Goal: Check status

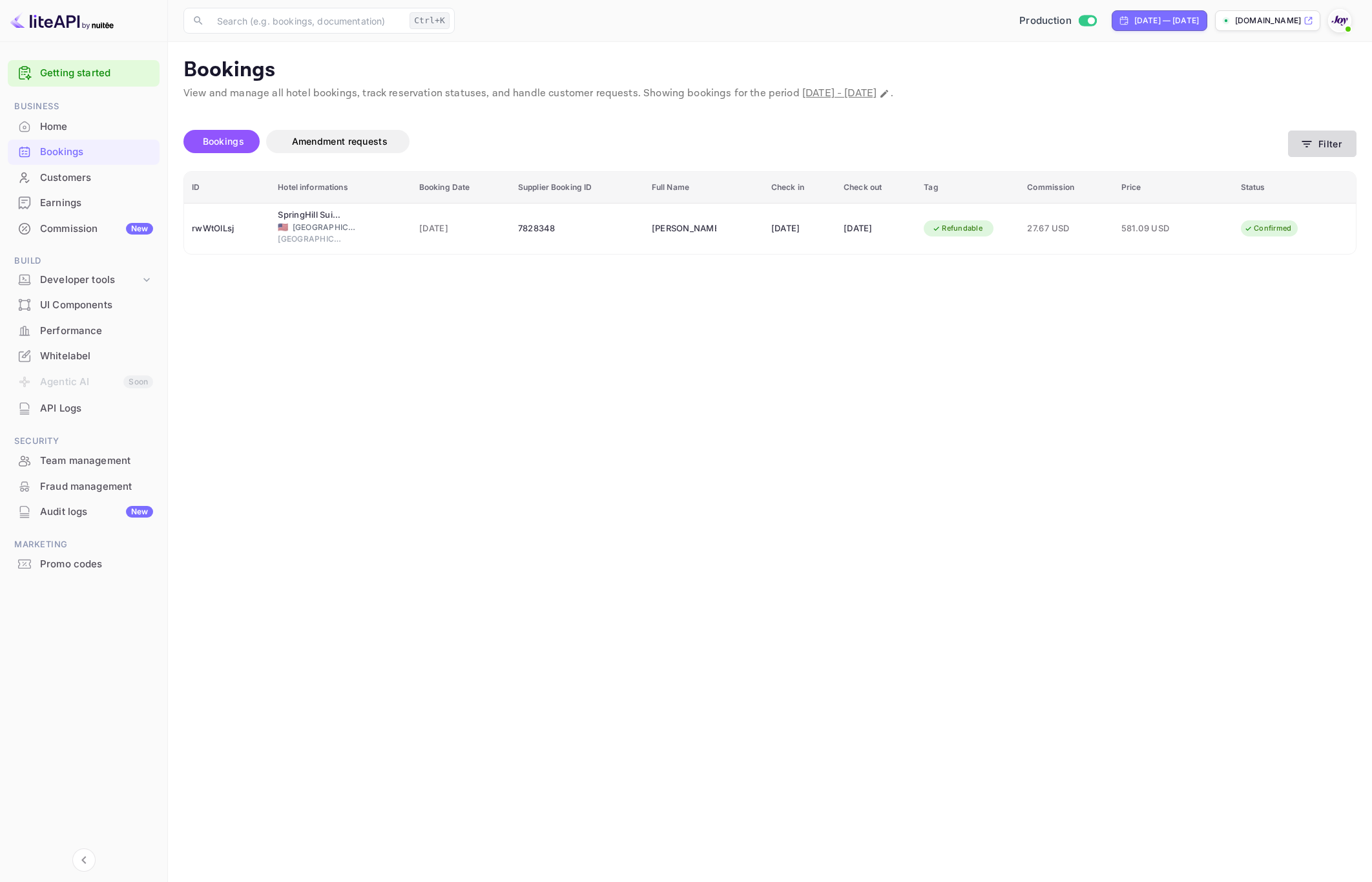
click at [1326, 136] on button "Filter" at bounding box center [1322, 144] width 68 height 26
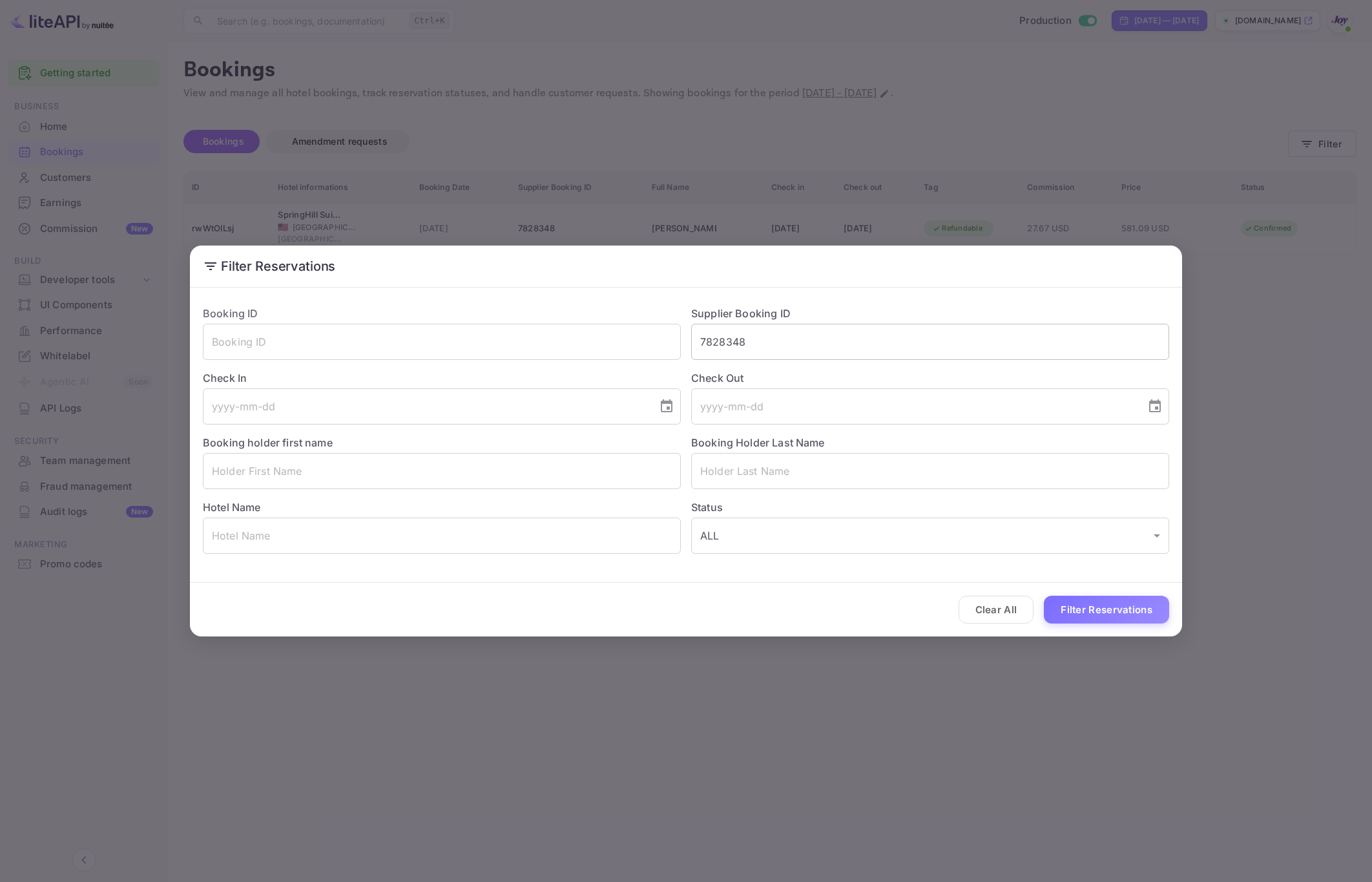
click at [824, 347] on input "7828348" at bounding box center [929, 342] width 478 height 36
click at [824, 349] on input "7828348" at bounding box center [929, 342] width 478 height 36
click at [376, 471] on input "text" at bounding box center [441, 471] width 478 height 36
type input "s"
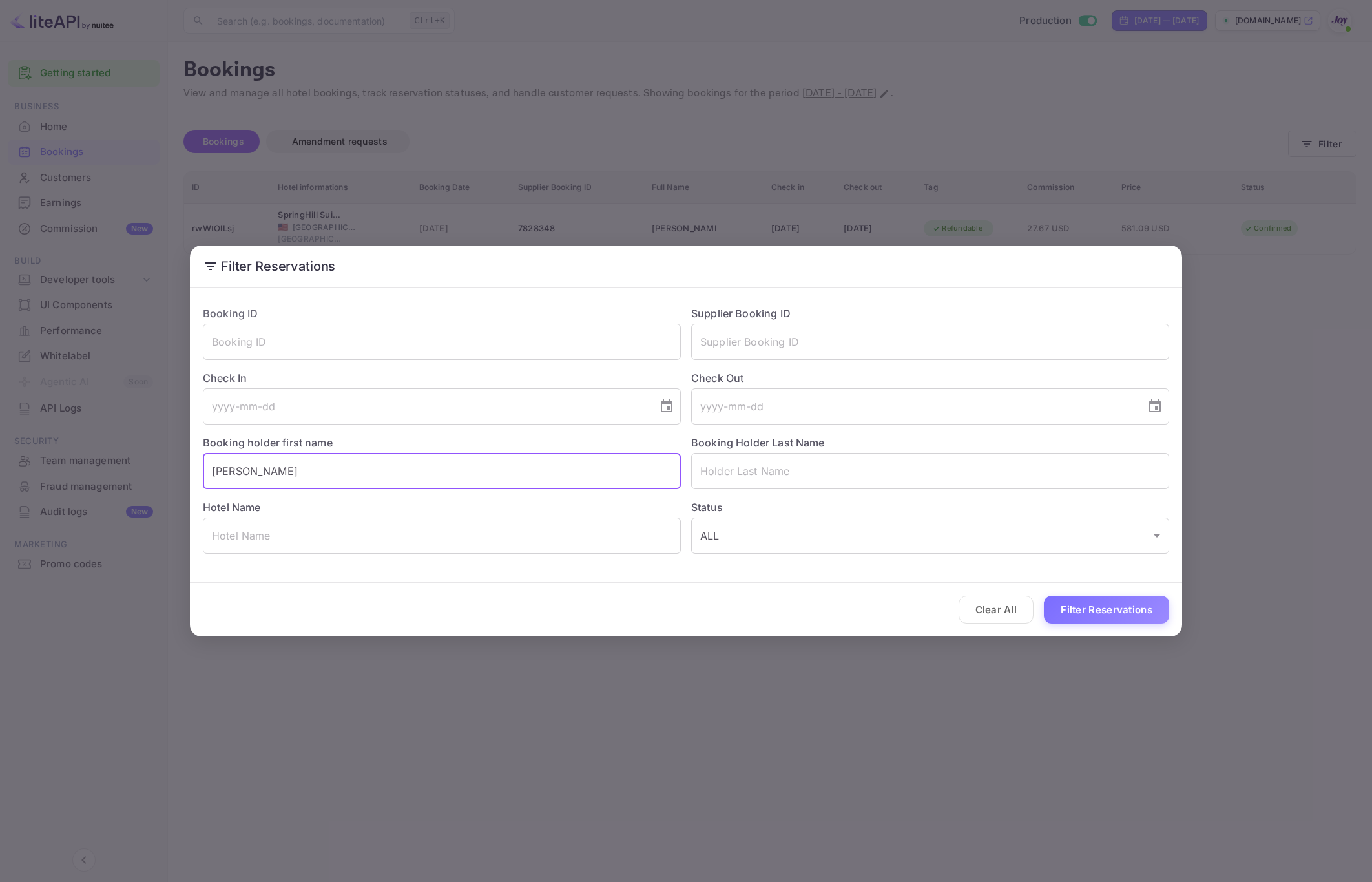
type input "[PERSON_NAME]"
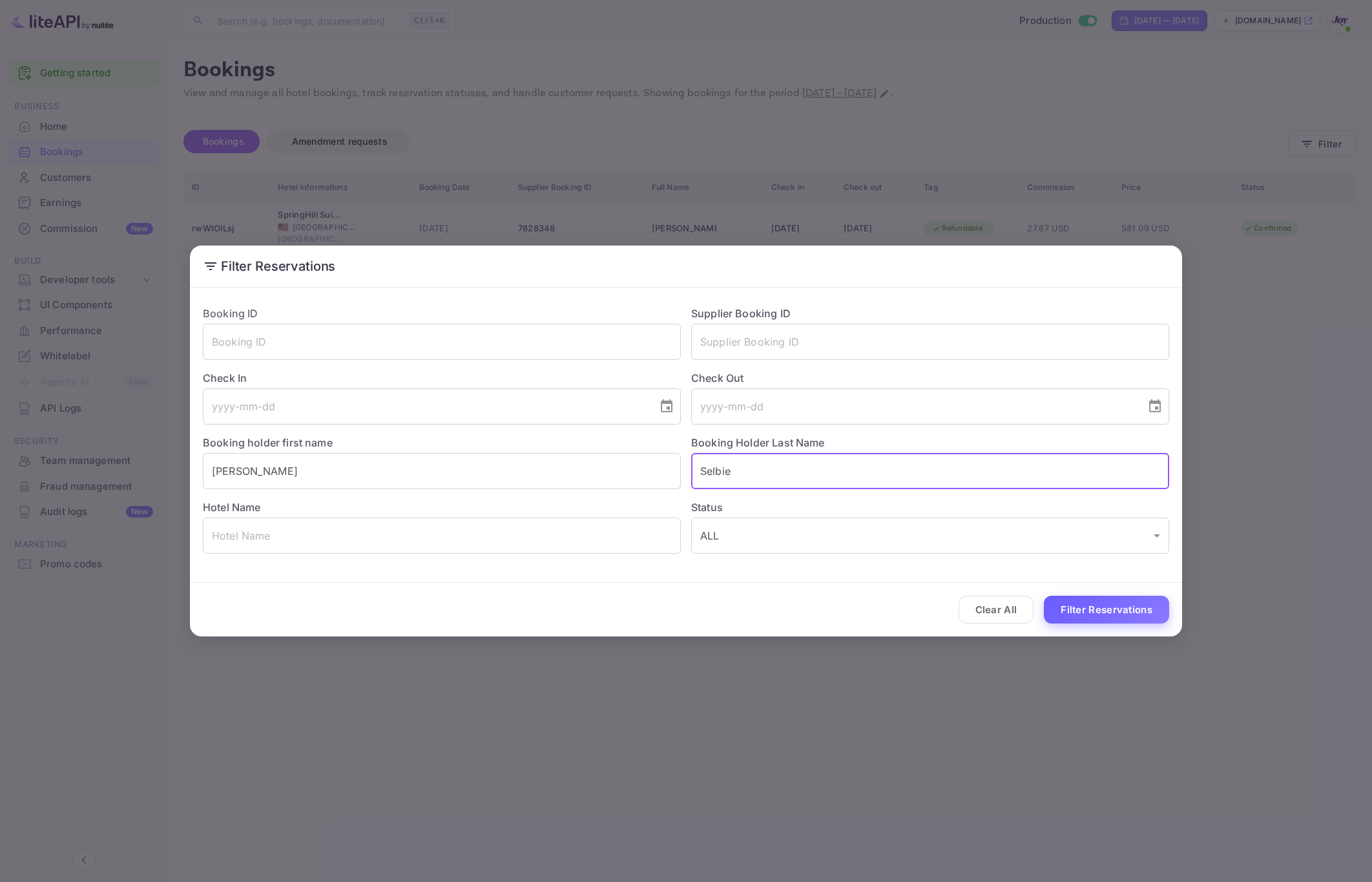
type input "Selbie"
click at [1109, 605] on button "Filter Reservations" at bounding box center [1106, 609] width 125 height 28
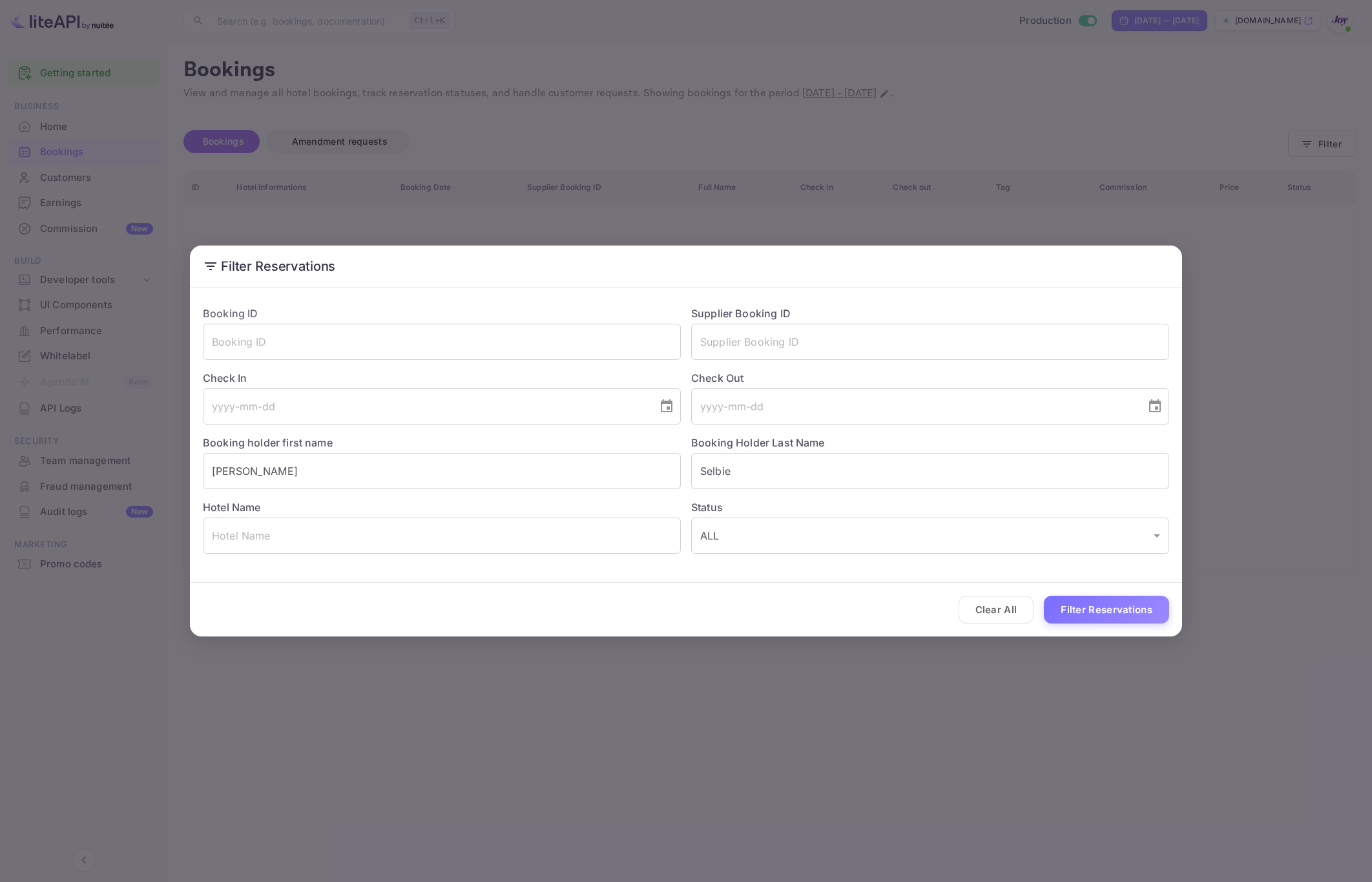
click at [1204, 605] on div "Filter Reservations Booking ID ​ Supplier Booking ID ​ Check In ​ Check Out ​ B…" at bounding box center [686, 441] width 1372 height 882
